Goal: Transaction & Acquisition: Book appointment/travel/reservation

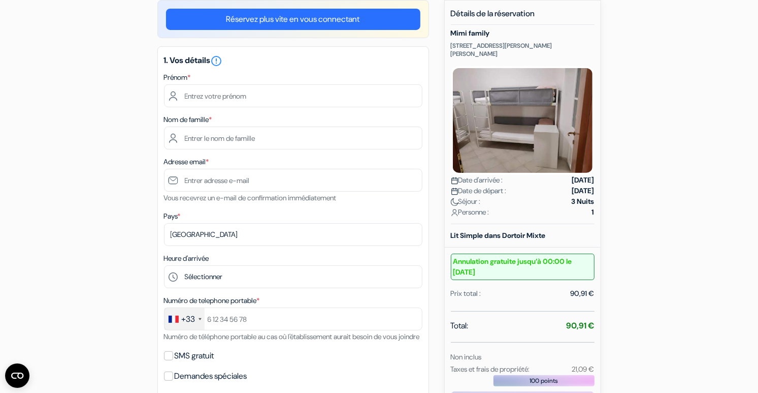
scroll to position [94, 0]
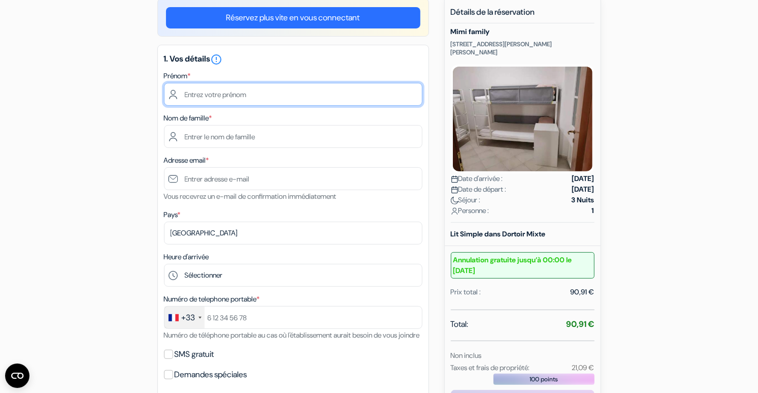
click at [332, 91] on input "text" at bounding box center [293, 94] width 259 height 23
type input "[PERSON_NAME]"
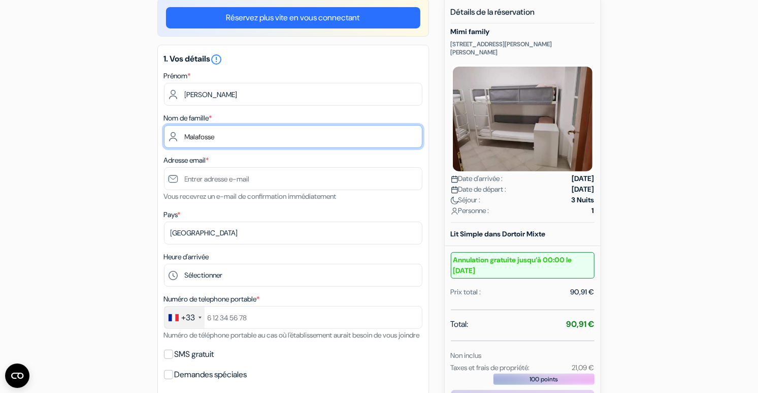
type input "Malafosse"
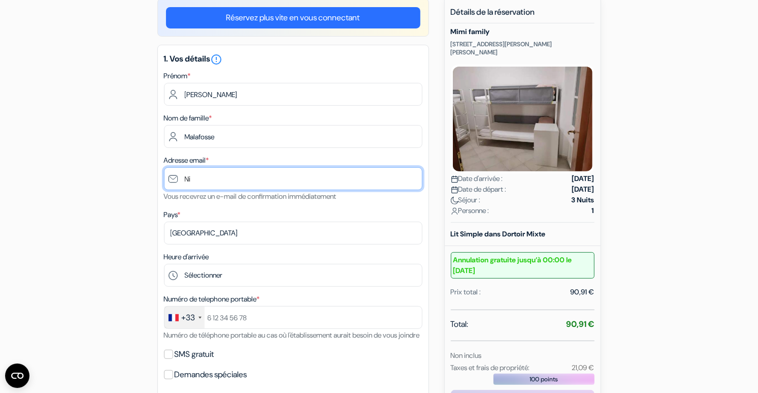
type input "N"
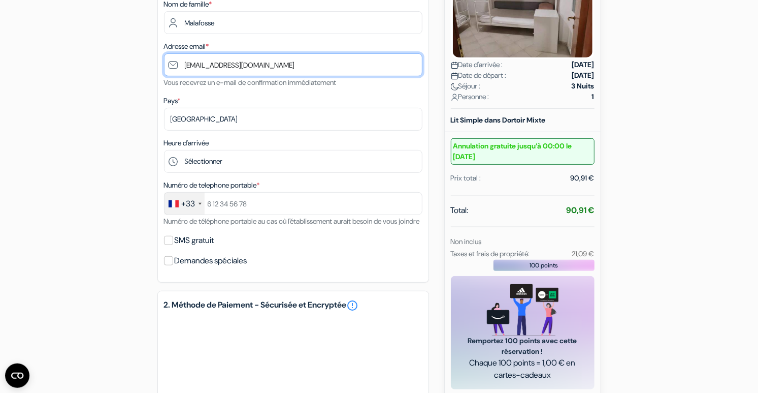
scroll to position [209, 0]
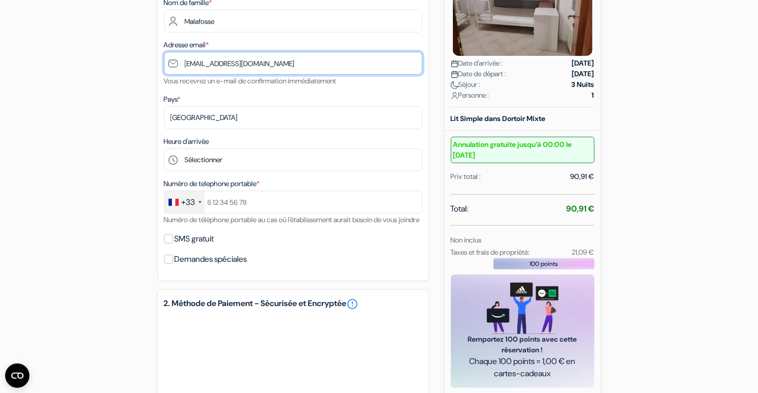
type input "[EMAIL_ADDRESS][DOMAIN_NAME]"
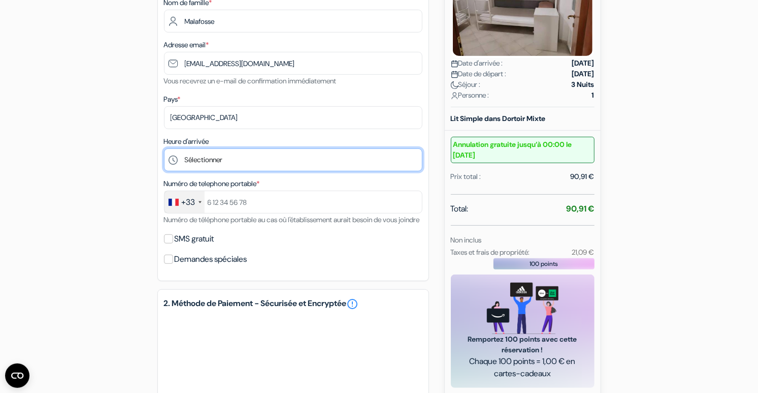
click at [164, 148] on select "Sélectionner 14:00 15:00 16:00 17:00 18:00 19:00 20:00 21:00 22:00" at bounding box center [293, 159] width 259 height 23
select select "16"
click option "16:00" at bounding box center [0, 0] width 0 height 0
click at [164, 148] on select "Sélectionner 14:00 15:00 16:00 17:00 18:00 19:00 20:00 21:00 22:00" at bounding box center [293, 159] width 259 height 23
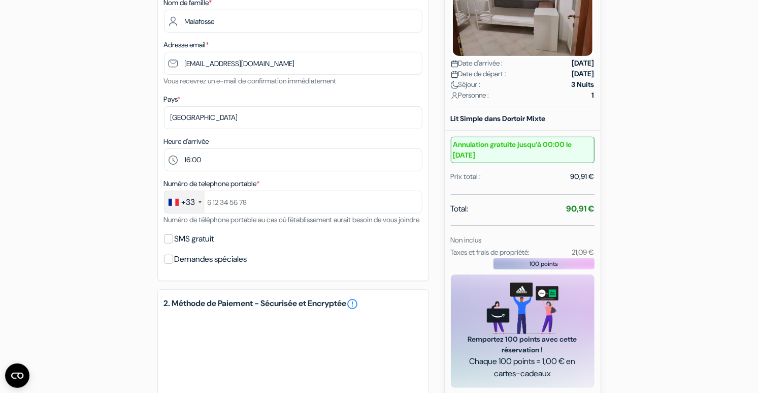
click at [145, 191] on div "add_box Mimi family [STREET_ADDRESS][PERSON_NAME][PERSON_NAME] Détails de l'éta…" at bounding box center [379, 228] width 670 height 691
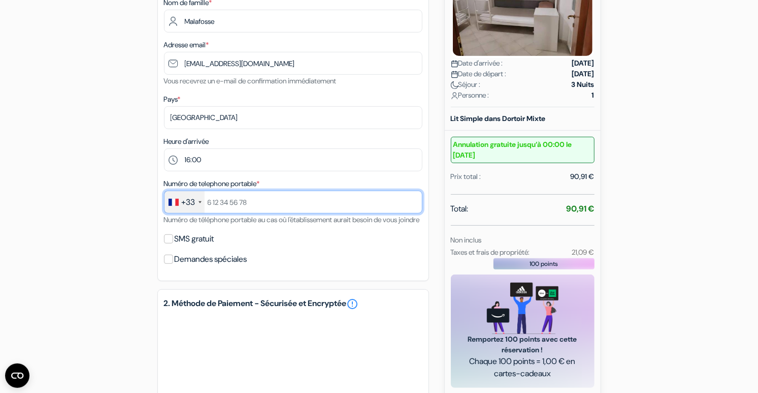
click at [247, 208] on input "text" at bounding box center [293, 201] width 259 height 23
type input "695122396"
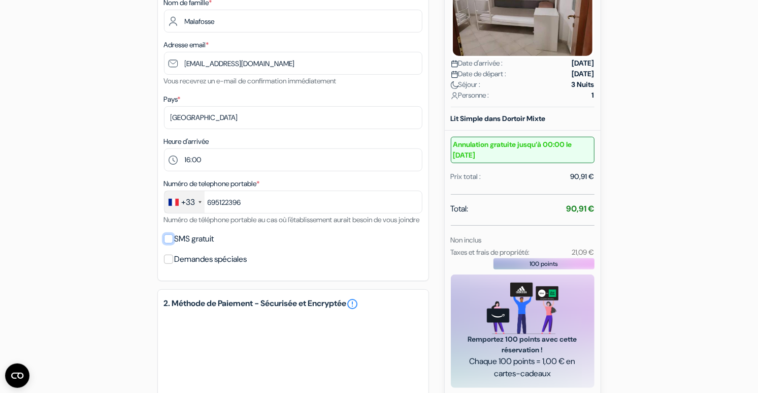
click at [170, 243] on input "SMS gratuit" at bounding box center [168, 238] width 9 height 9
checkbox input "true"
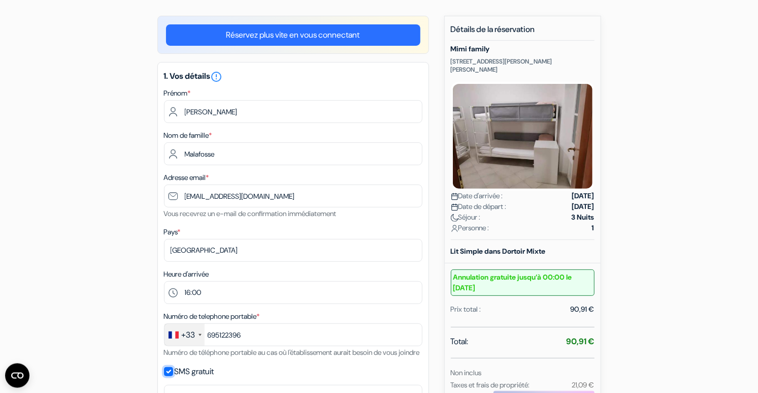
scroll to position [0, 0]
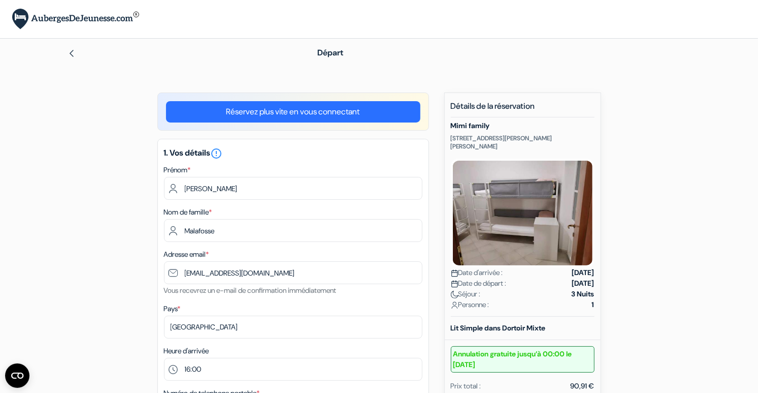
click at [478, 124] on h5 "Mimi family" at bounding box center [523, 125] width 144 height 9
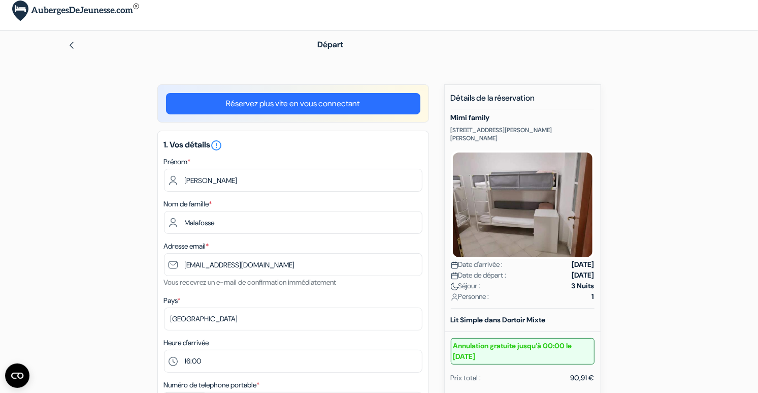
scroll to position [442, 0]
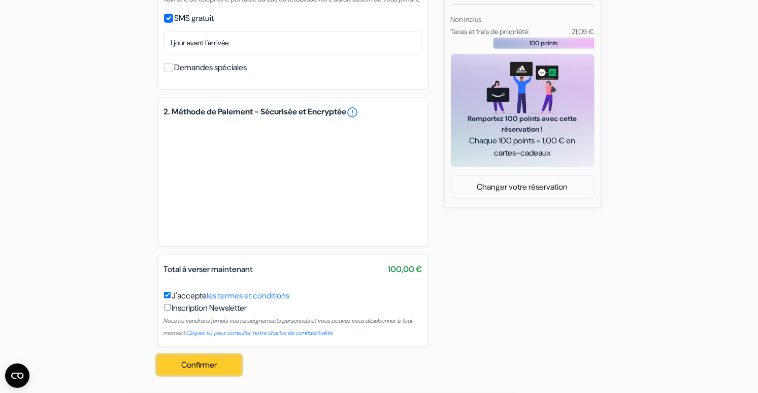
click at [199, 360] on button "Confirmer Loading..." at bounding box center [199, 364] width 84 height 19
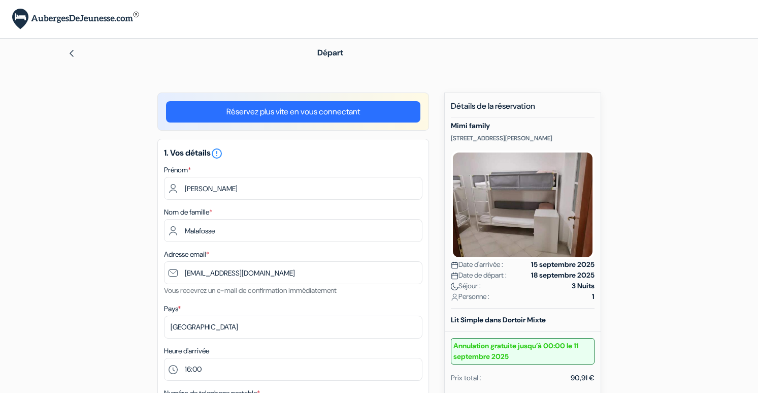
select select "16"
click at [68, 49] on img at bounding box center [72, 53] width 8 height 8
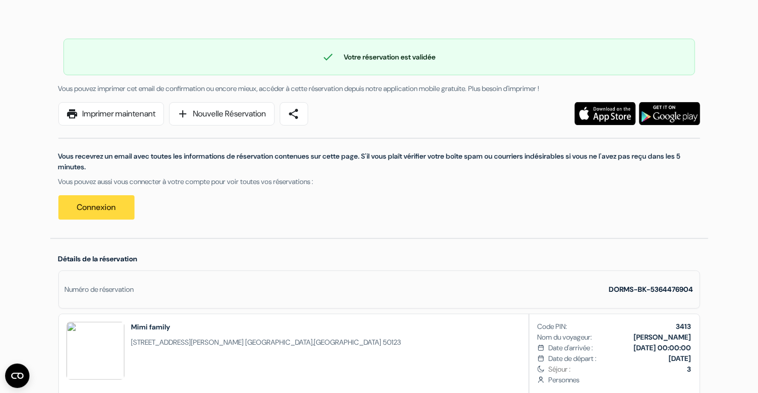
scroll to position [62, 0]
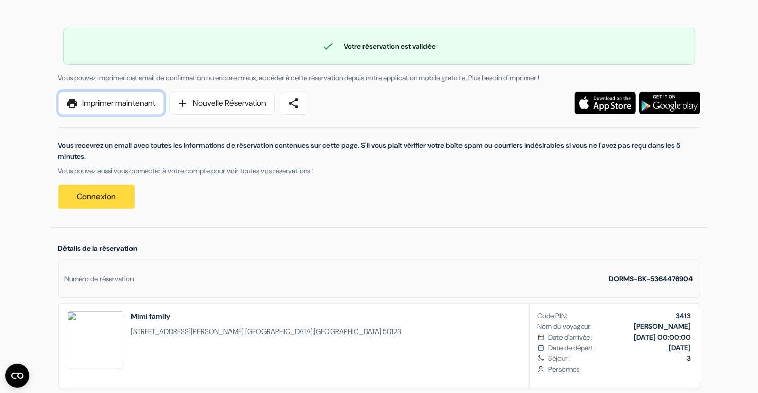
click at [148, 106] on link "print Imprimer maintenant" at bounding box center [111, 102] width 106 height 23
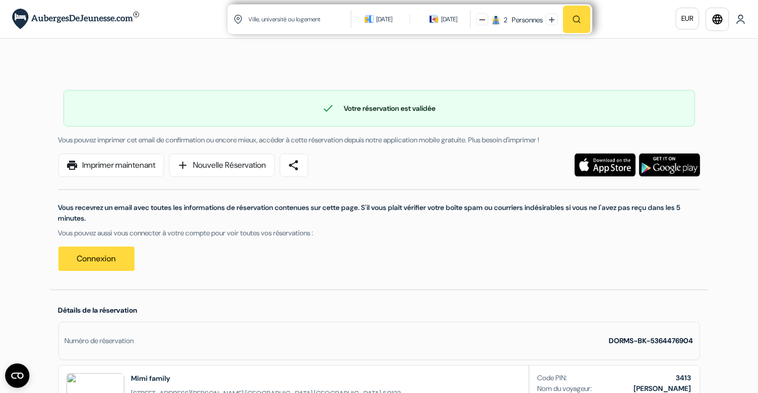
click at [283, 14] on input "text" at bounding box center [300, 19] width 105 height 25
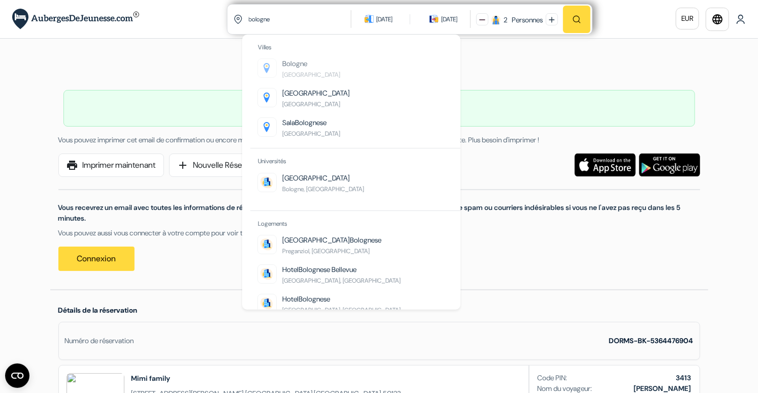
click at [299, 67] on span "Bologne" at bounding box center [295, 63] width 25 height 9
type input "Bologne, Italie"
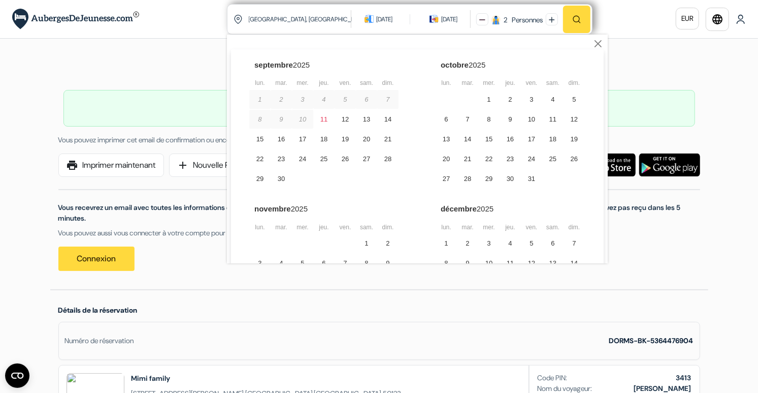
click at [378, 18] on div "21 sept. 2025" at bounding box center [384, 19] width 16 height 10
click at [378, 17] on div "21 sept. 2025" at bounding box center [384, 19] width 16 height 10
click at [331, 141] on div "18" at bounding box center [323, 139] width 21 height 19
click at [344, 138] on div "19" at bounding box center [345, 139] width 21 height 19
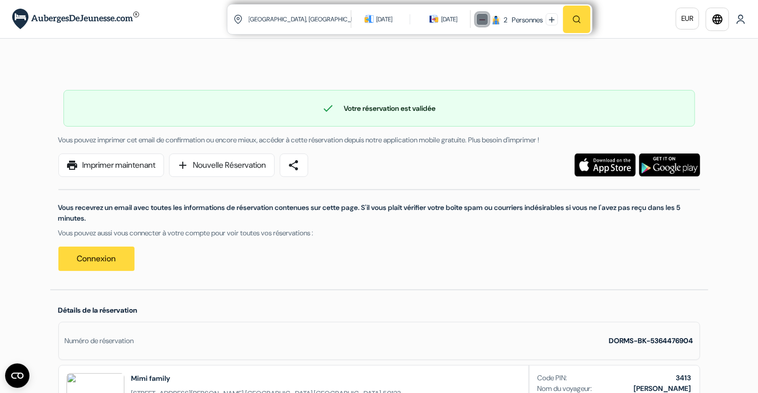
click at [484, 22] on button at bounding box center [482, 19] width 12 height 12
click at [573, 25] on button "button" at bounding box center [576, 19] width 27 height 27
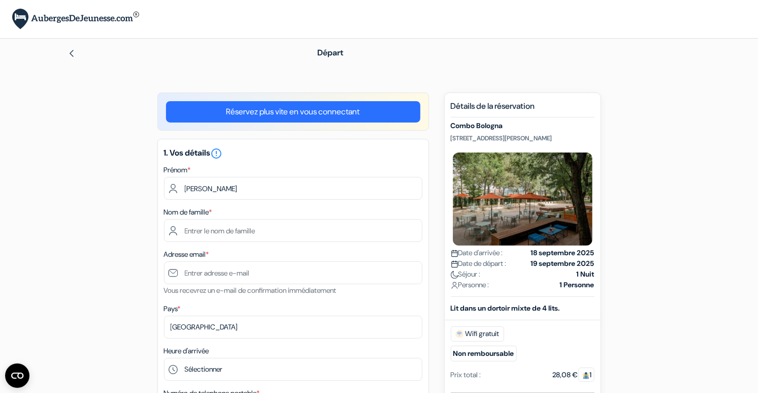
type input "[PERSON_NAME]"
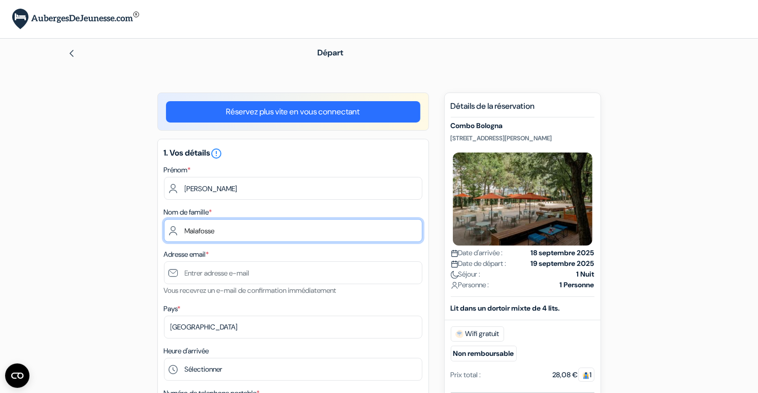
type input "Malafosse"
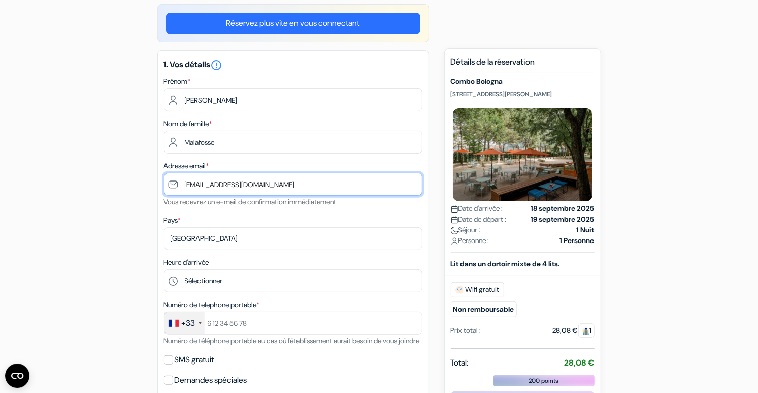
scroll to position [90, 0]
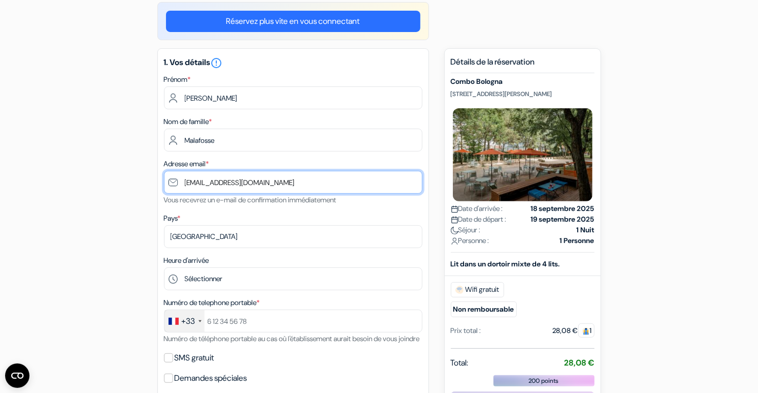
type input "[EMAIL_ADDRESS][DOMAIN_NAME]"
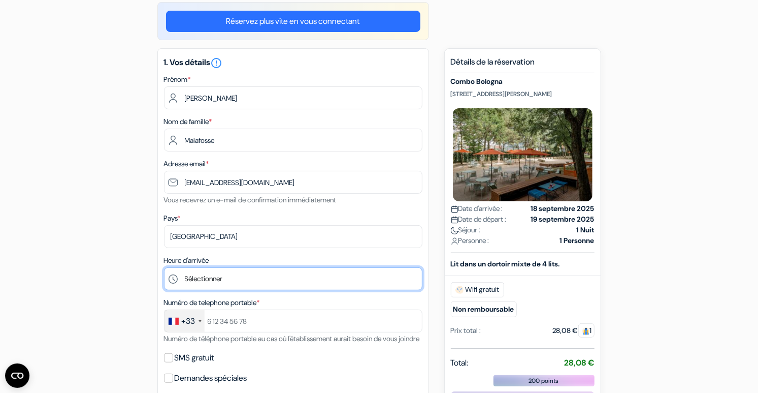
click at [164, 267] on select "Sélectionner 1:00 2:00 3:00 4:00 5:00 6:00 7:00 8:00 9:00 10:00 11:00 12:00 13:…" at bounding box center [293, 278] width 259 height 23
select select "11"
click option "11:00" at bounding box center [0, 0] width 0 height 0
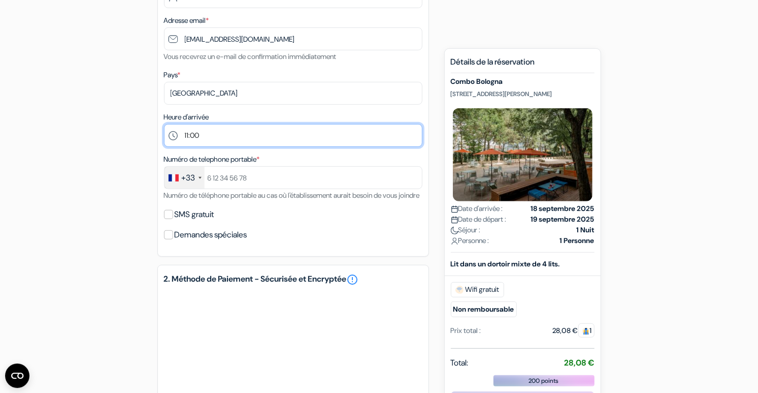
scroll to position [236, 0]
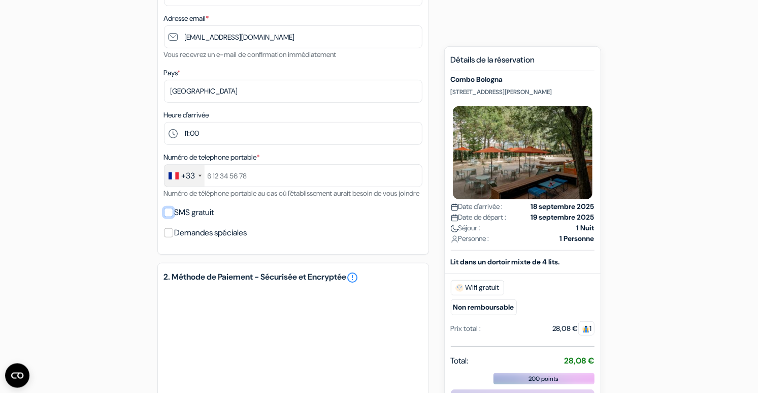
click at [168, 217] on input "SMS gratuit" at bounding box center [168, 212] width 9 height 9
checkbox input "true"
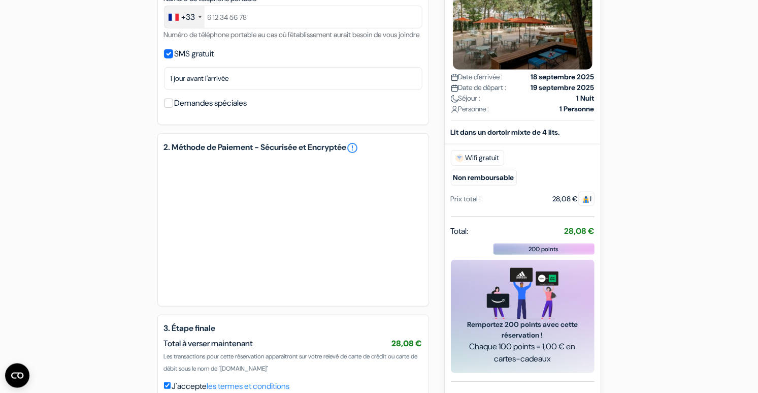
scroll to position [497, 0]
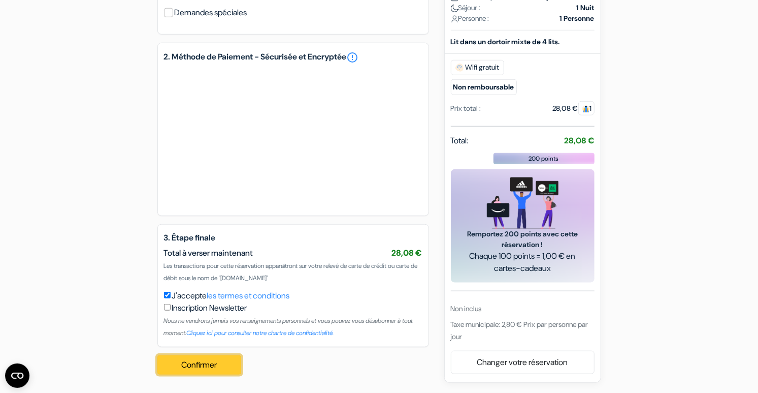
click at [177, 361] on button "Confirmer Loading..." at bounding box center [199, 364] width 84 height 19
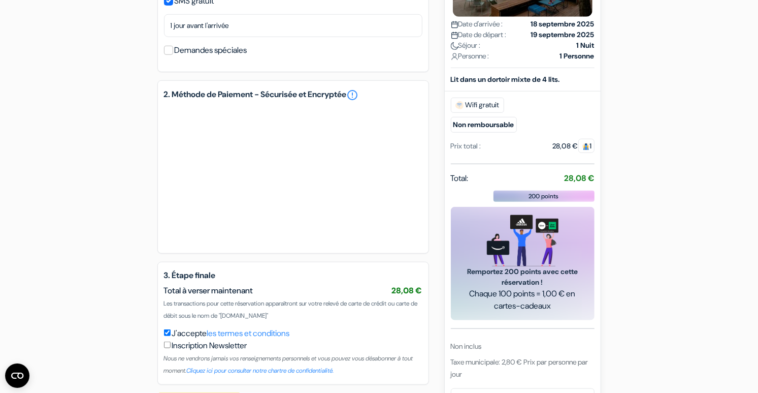
scroll to position [500, 0]
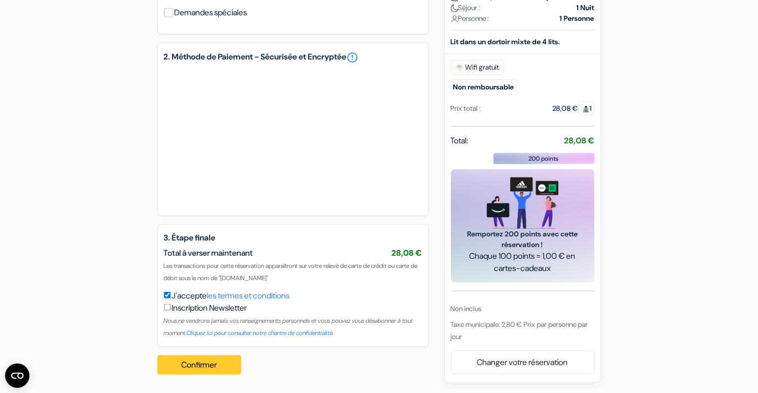
type input "695122396"
click at [216, 363] on button "Confirmer Loading..." at bounding box center [199, 364] width 84 height 19
